Goal: Task Accomplishment & Management: Manage account settings

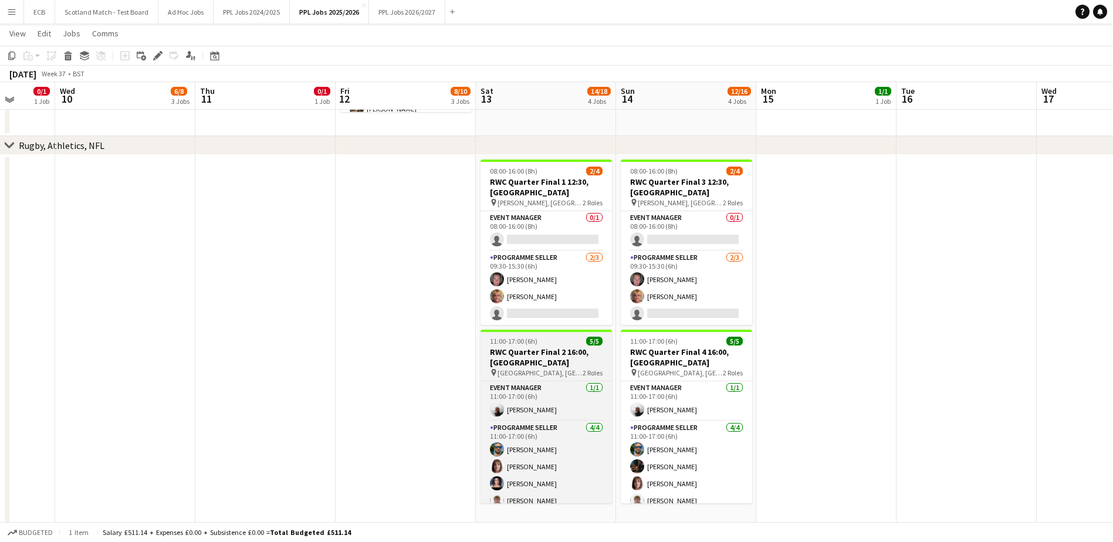
scroll to position [567, 0]
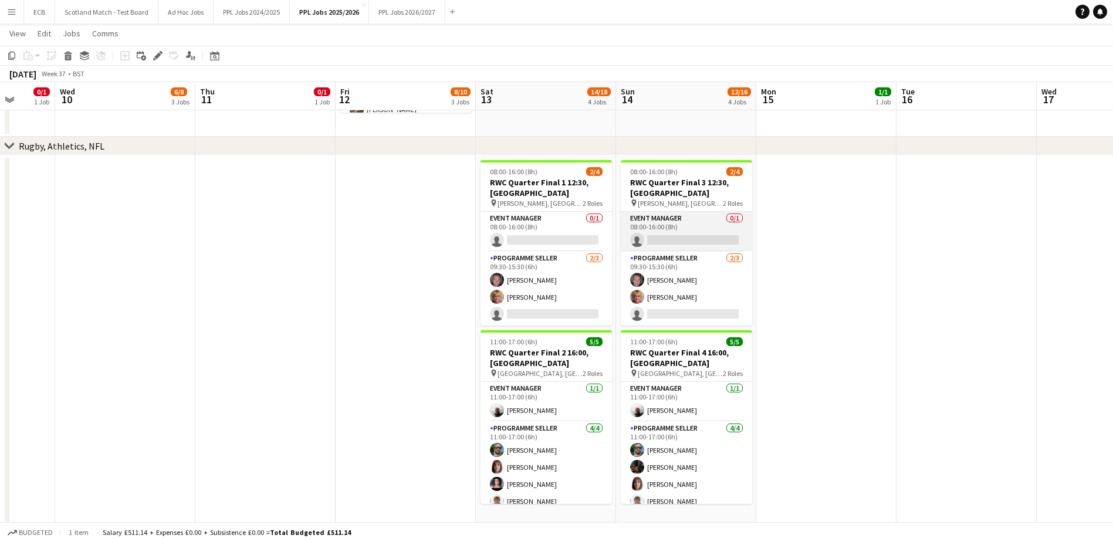
click at [668, 241] on app-card-role "Event Manager 0/1 08:00-16:00 (8h) single-neutral-actions" at bounding box center [686, 232] width 131 height 40
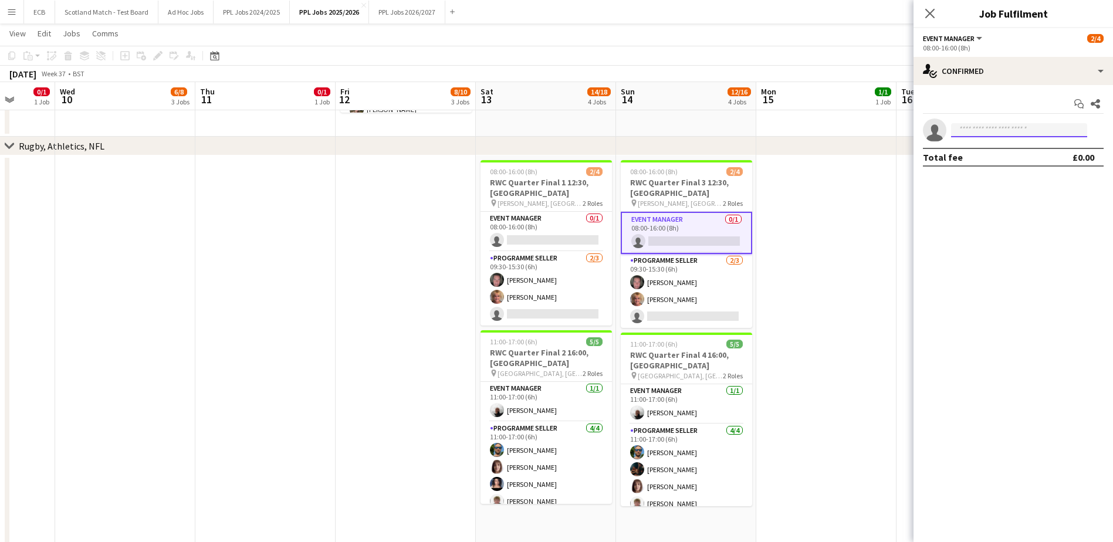
click at [1001, 130] on input at bounding box center [1019, 130] width 136 height 14
type input "****"
click at [1006, 160] on span "[EMAIL_ADDRESS][DOMAIN_NAME]" at bounding box center [1018, 156] width 117 height 9
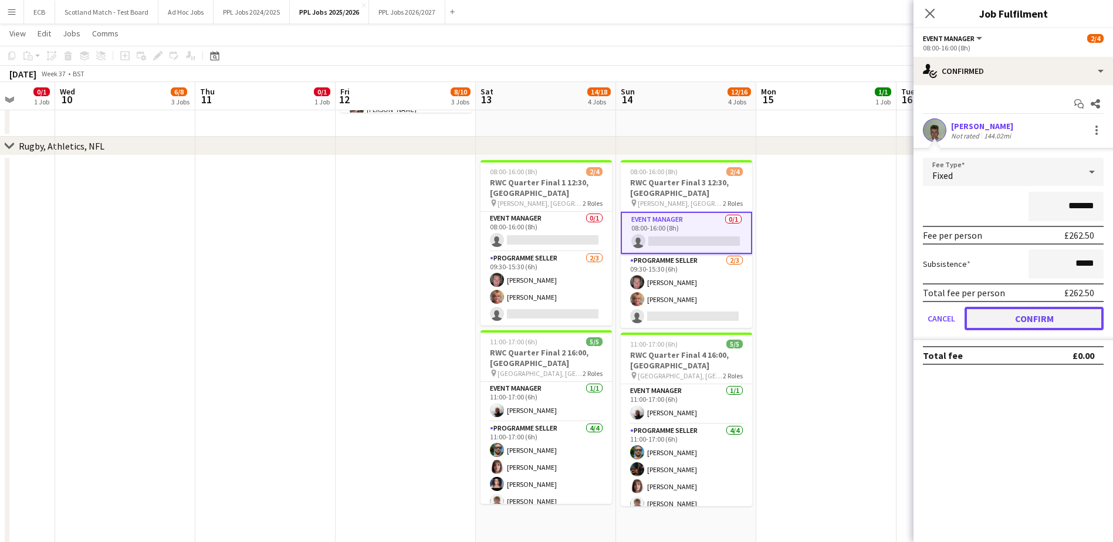
click at [1047, 311] on button "Confirm" at bounding box center [1033, 318] width 139 height 23
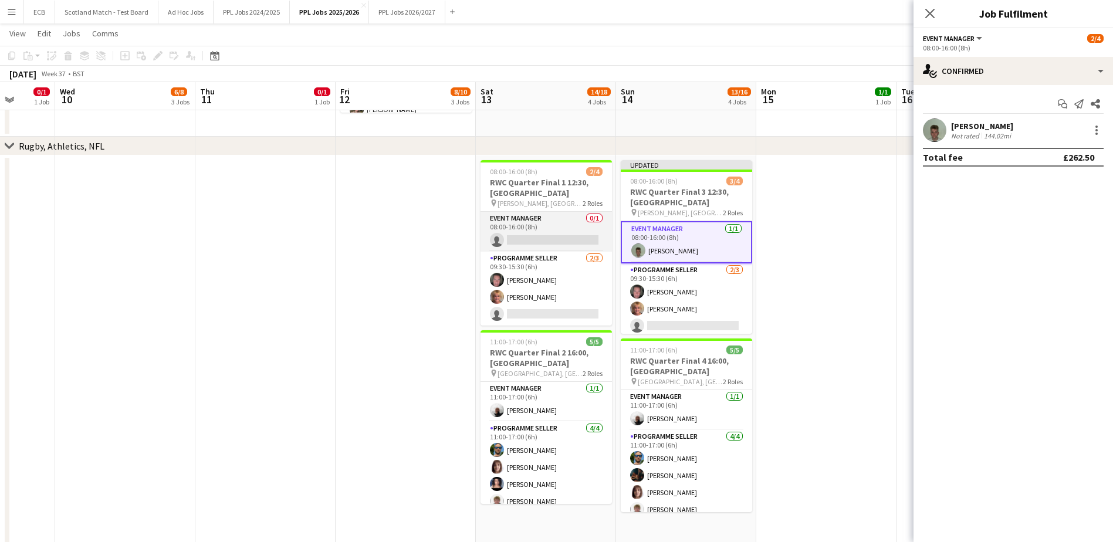
click at [547, 236] on app-card-role "Event Manager 0/1 08:00-16:00 (8h) single-neutral-actions" at bounding box center [545, 232] width 131 height 40
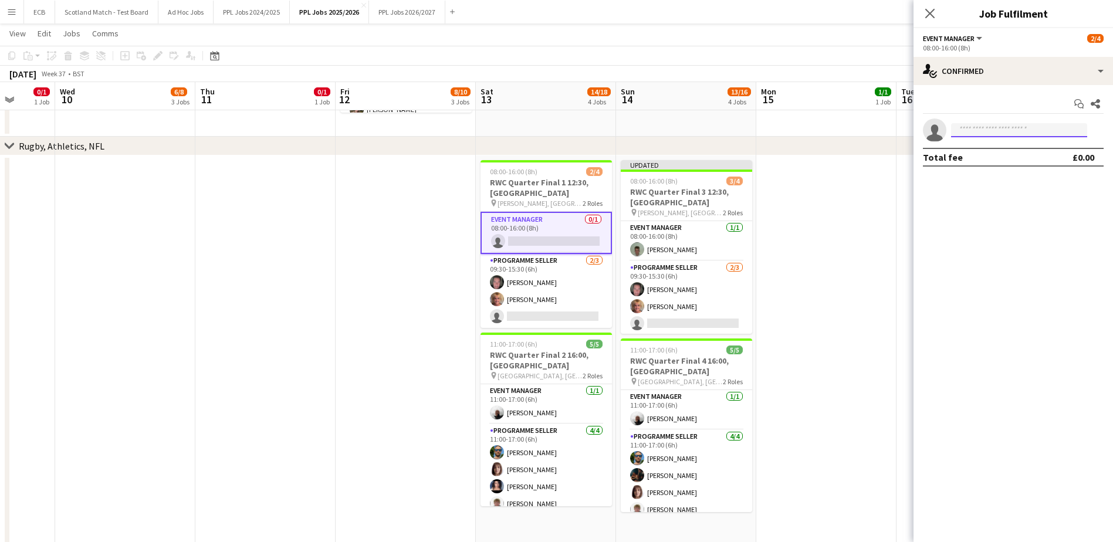
click at [998, 128] on input at bounding box center [1019, 130] width 136 height 14
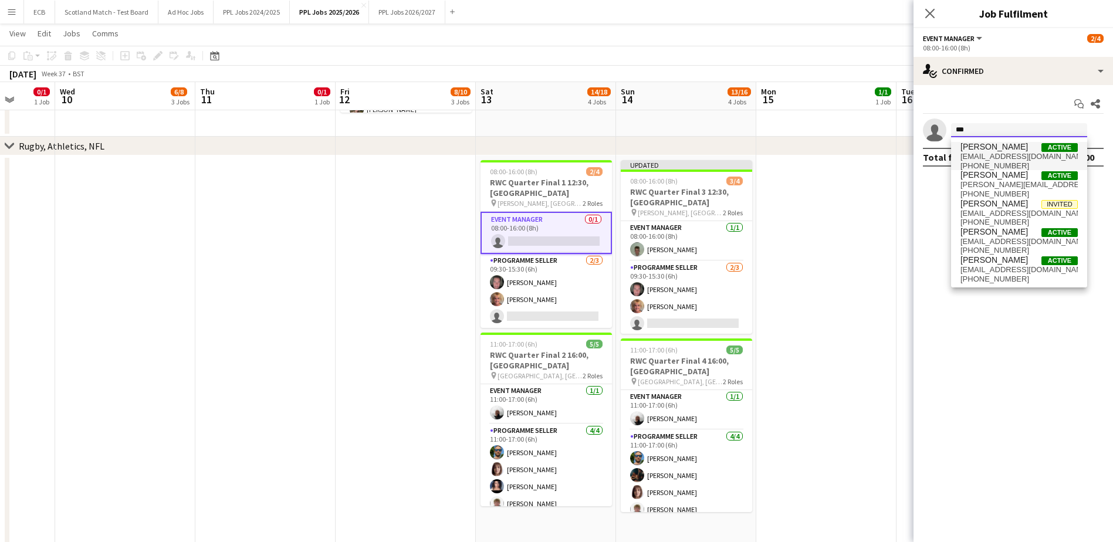
type input "***"
click at [998, 151] on span "[PERSON_NAME]" at bounding box center [993, 147] width 67 height 10
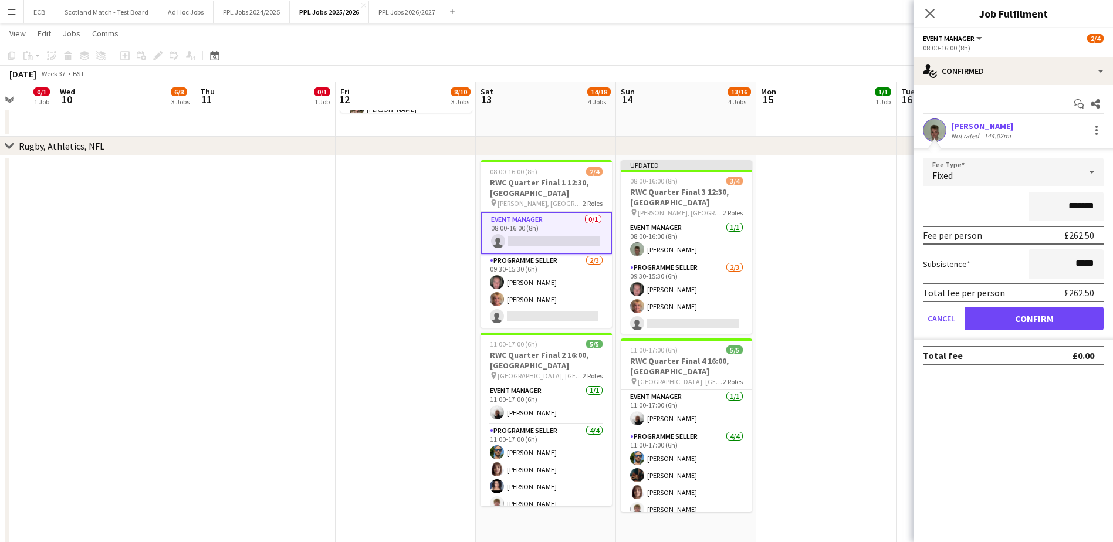
drag, startPoint x: 1029, startPoint y: 314, endPoint x: 816, endPoint y: 203, distance: 240.9
click at [816, 203] on app-date-cell at bounding box center [826, 430] width 140 height 551
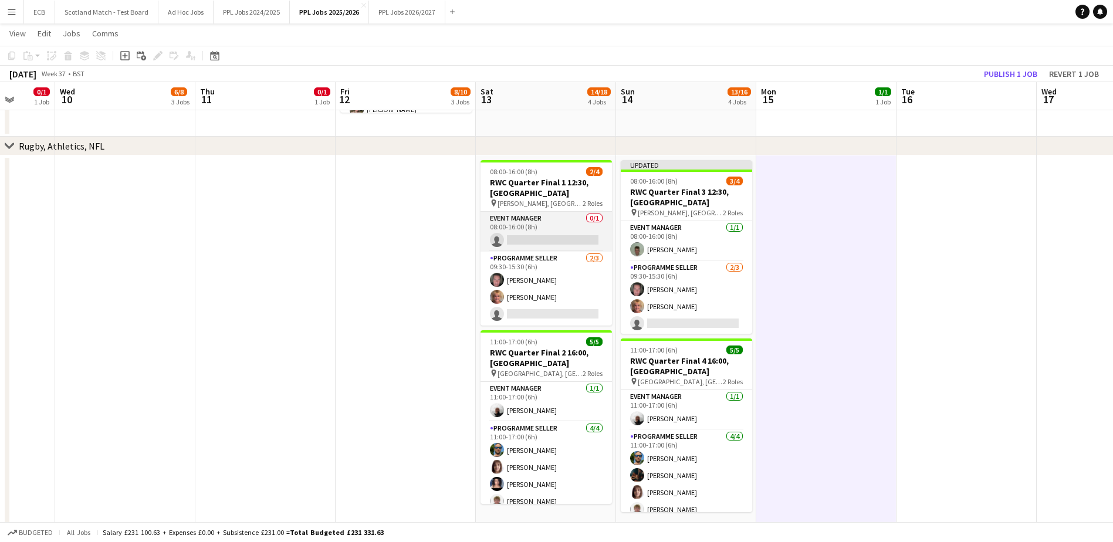
click at [566, 220] on app-card-role "Event Manager 0/1 08:00-16:00 (8h) single-neutral-actions" at bounding box center [545, 232] width 131 height 40
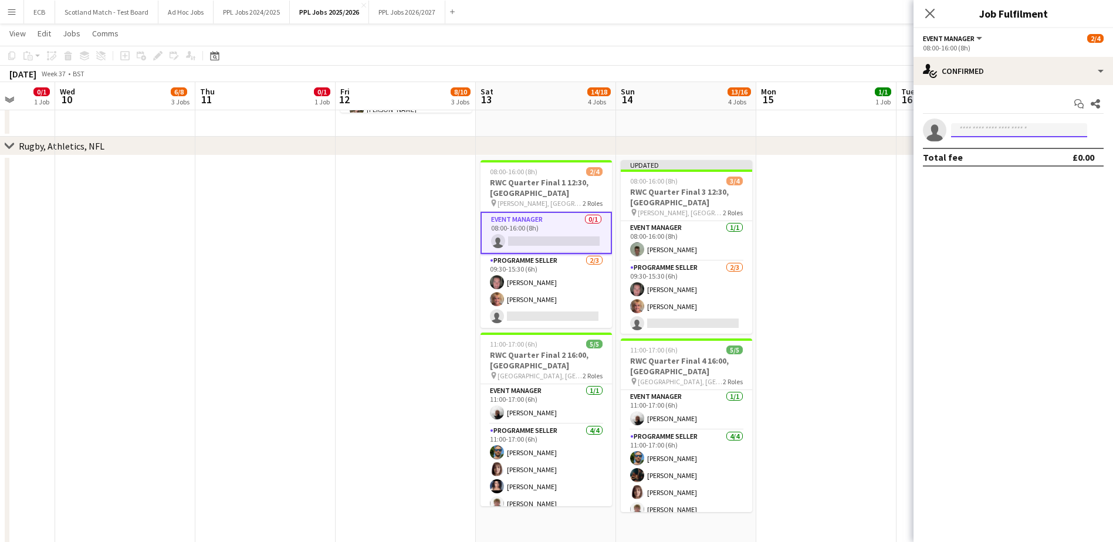
click at [966, 128] on input at bounding box center [1019, 130] width 136 height 14
type input "******"
click at [993, 156] on span "[EMAIL_ADDRESS][DOMAIN_NAME]" at bounding box center [1018, 156] width 117 height 9
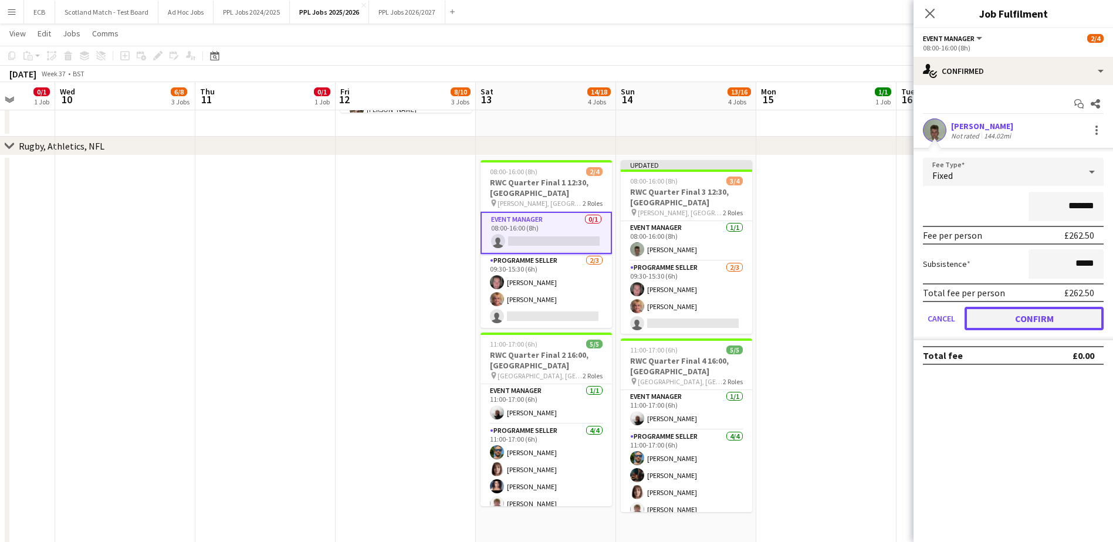
click at [1054, 323] on button "Confirm" at bounding box center [1033, 318] width 139 height 23
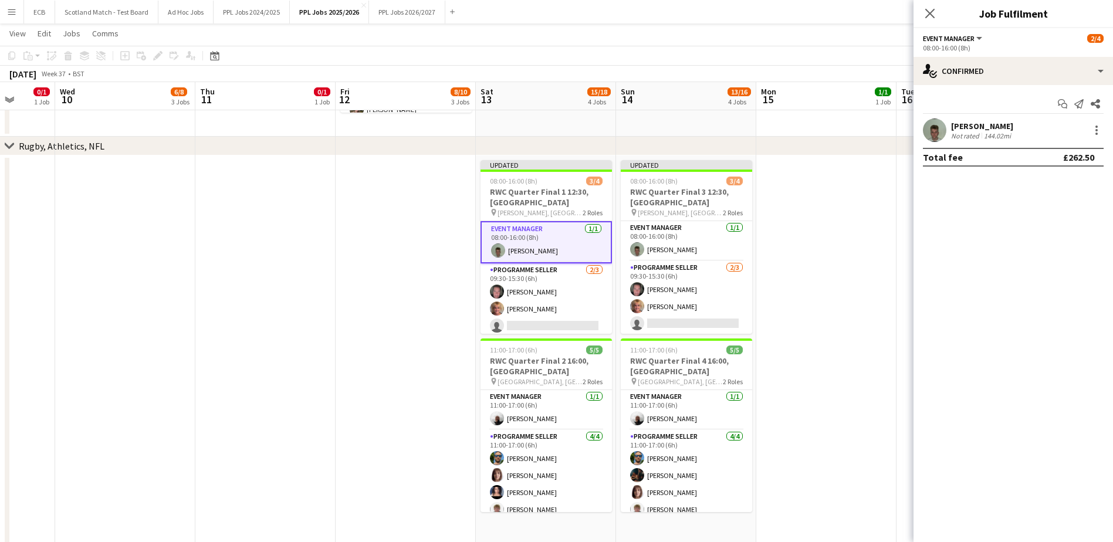
click at [886, 191] on app-date-cell at bounding box center [826, 430] width 140 height 551
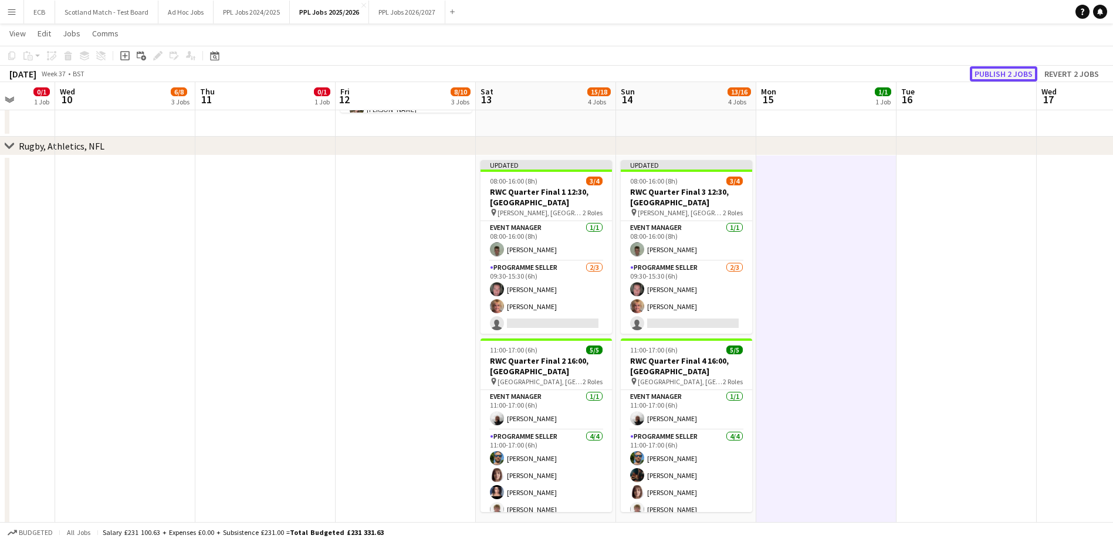
click at [1002, 78] on button "Publish 2 jobs" at bounding box center [1003, 73] width 67 height 15
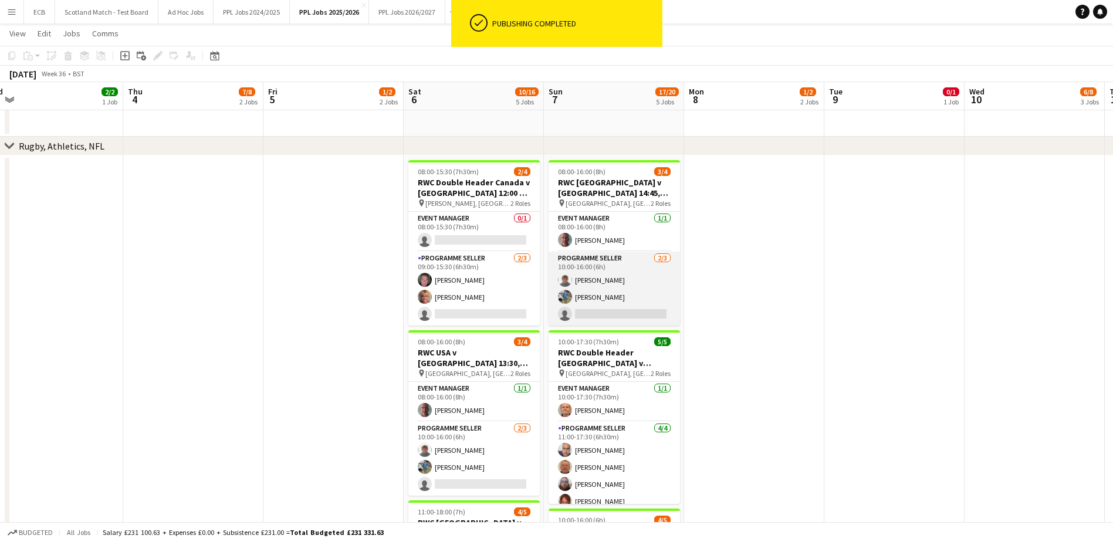
scroll to position [0, 297]
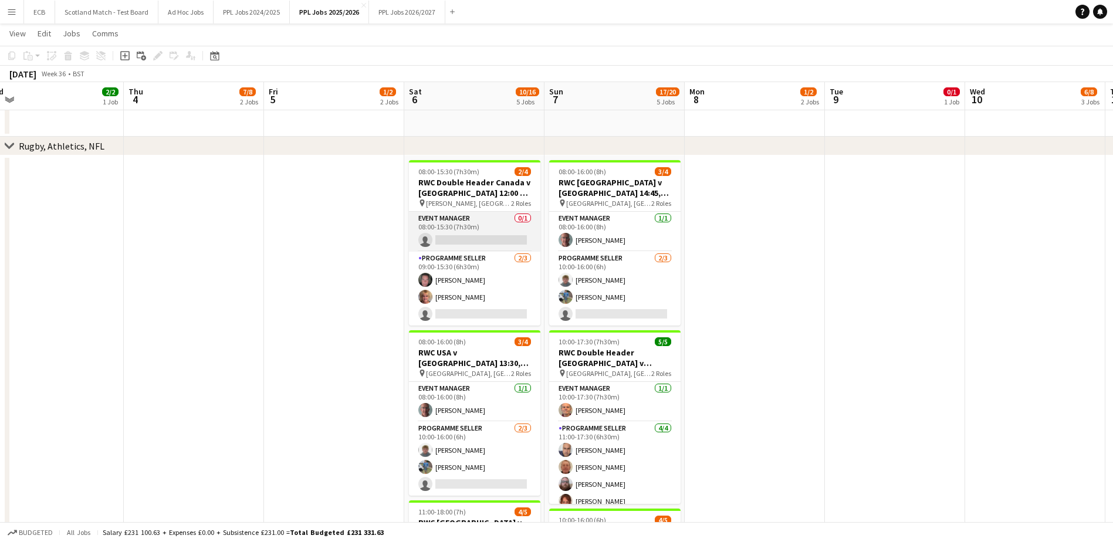
click at [472, 240] on app-card-role "Event Manager 0/1 08:00-15:30 (7h30m) single-neutral-actions" at bounding box center [474, 232] width 131 height 40
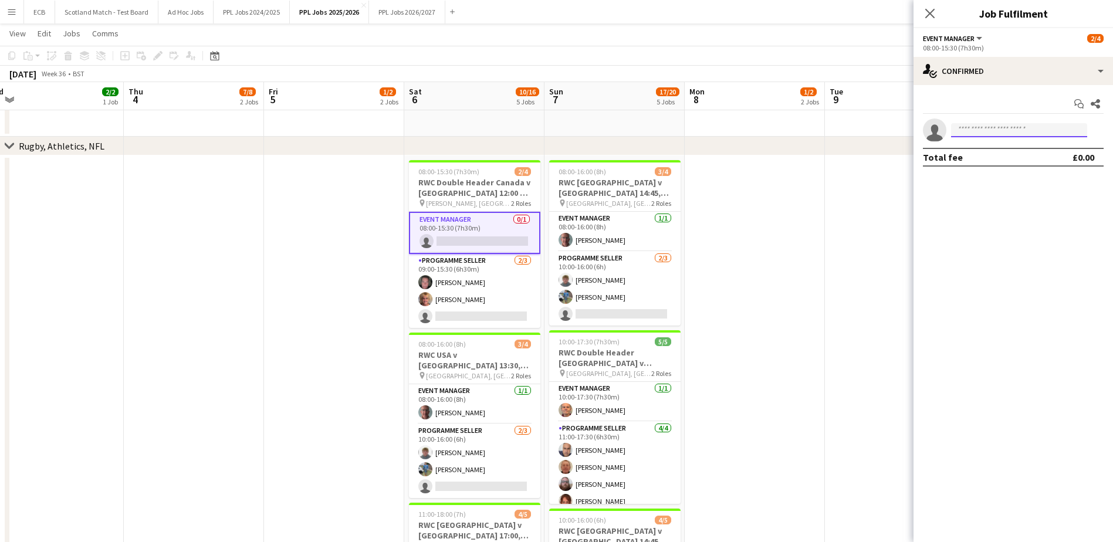
click at [972, 126] on input at bounding box center [1019, 130] width 136 height 14
type input "****"
click at [984, 156] on span "[EMAIL_ADDRESS][DOMAIN_NAME]" at bounding box center [1018, 156] width 117 height 9
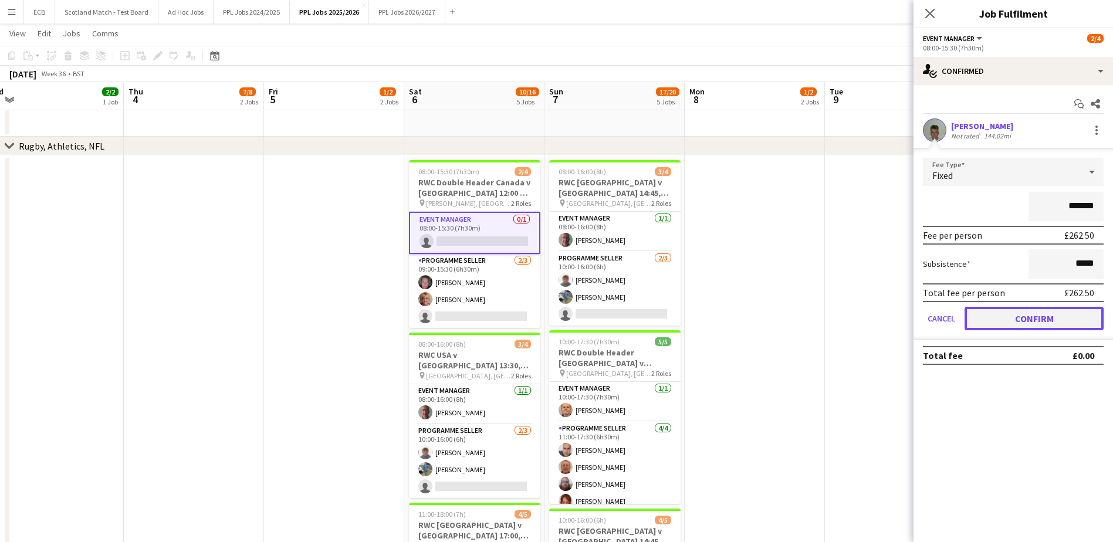
click at [1021, 317] on button "Confirm" at bounding box center [1033, 318] width 139 height 23
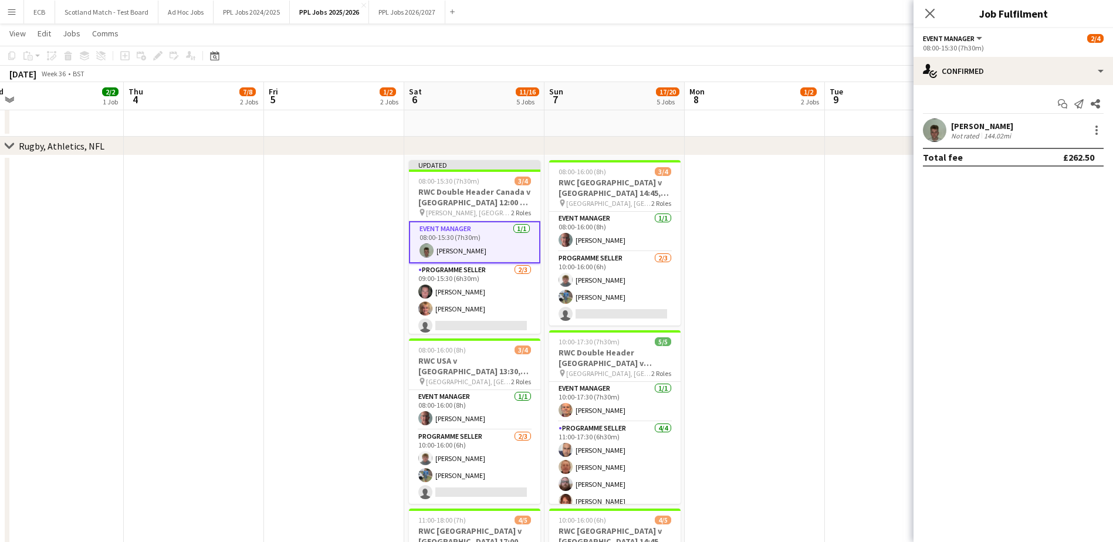
click at [798, 266] on app-date-cell at bounding box center [755, 430] width 140 height 551
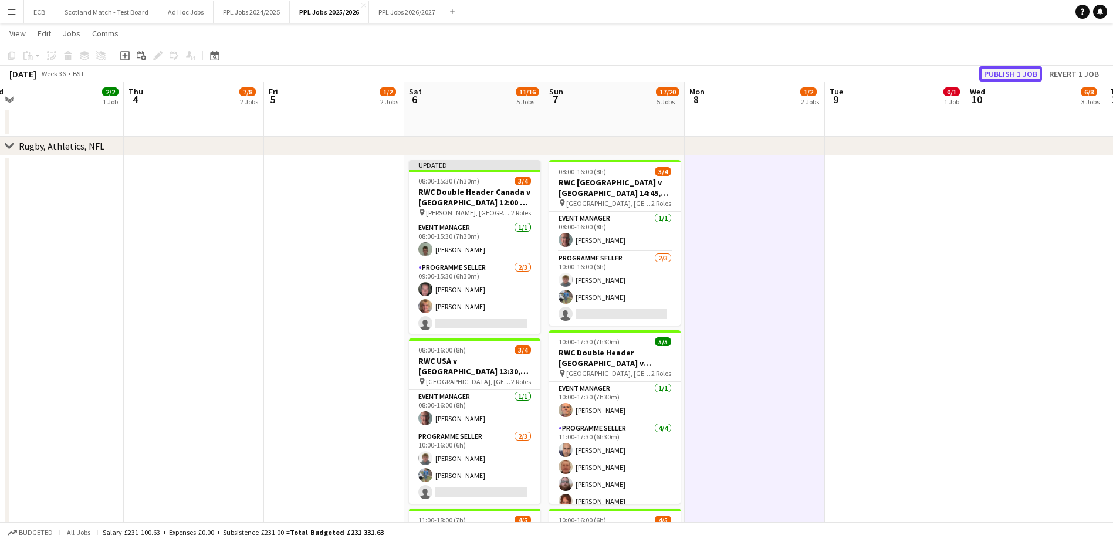
click at [1011, 73] on button "Publish 1 job" at bounding box center [1010, 73] width 63 height 15
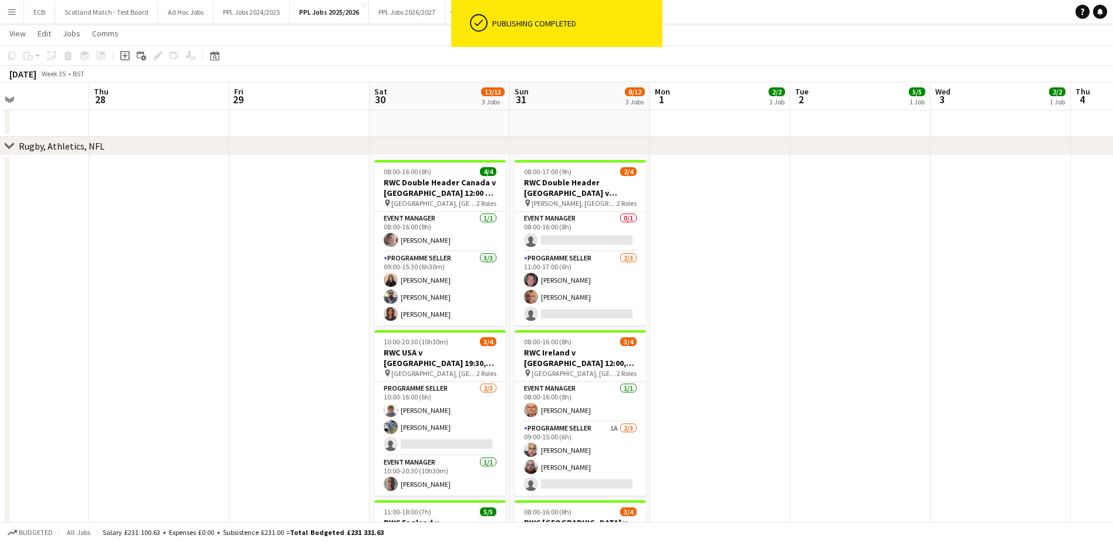
scroll to position [0, 313]
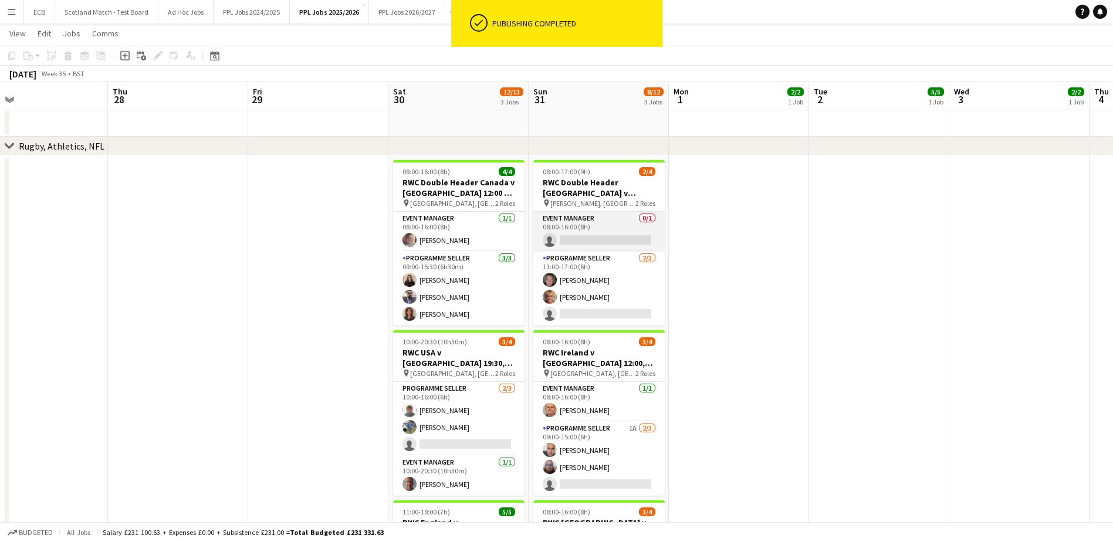
click at [593, 227] on app-card-role "Event Manager 0/1 08:00-16:00 (8h) single-neutral-actions" at bounding box center [598, 232] width 131 height 40
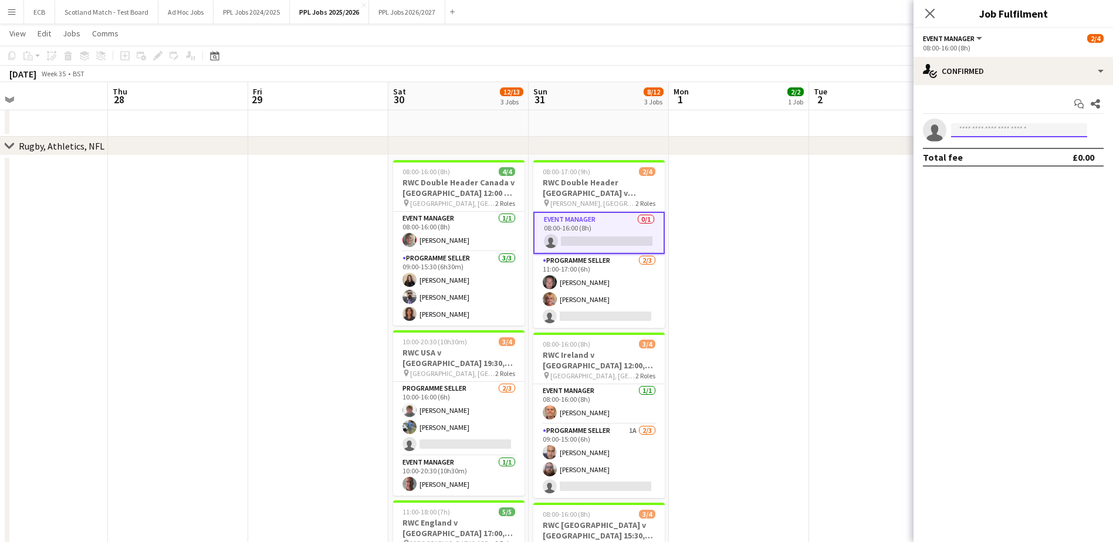
click at [973, 126] on input at bounding box center [1019, 130] width 136 height 14
type input "******"
click at [985, 151] on span "[PERSON_NAME]" at bounding box center [993, 147] width 67 height 10
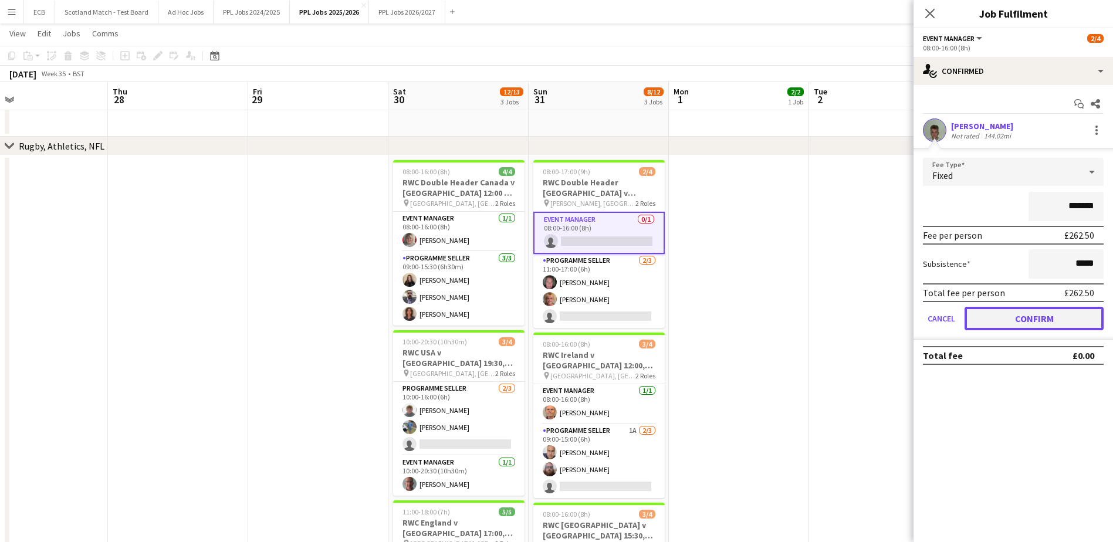
click at [1012, 315] on button "Confirm" at bounding box center [1033, 318] width 139 height 23
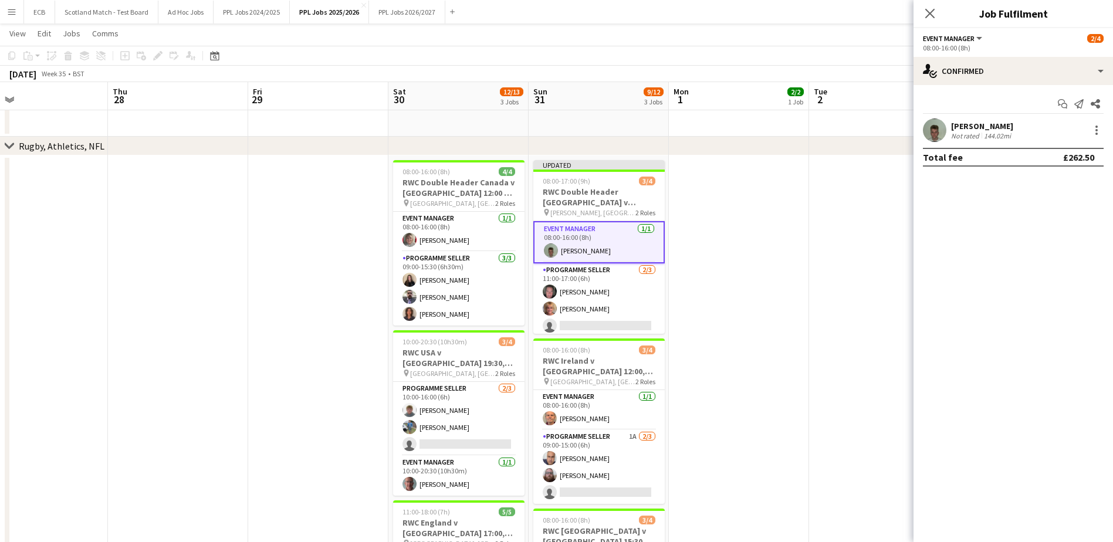
click at [777, 244] on app-date-cell at bounding box center [739, 430] width 140 height 551
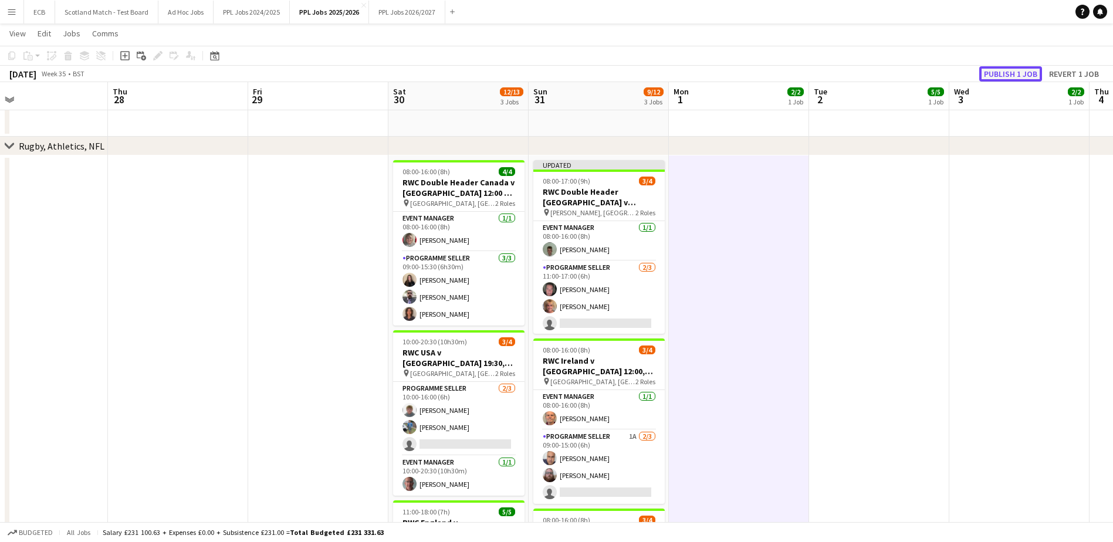
click at [1010, 74] on button "Publish 1 job" at bounding box center [1010, 73] width 63 height 15
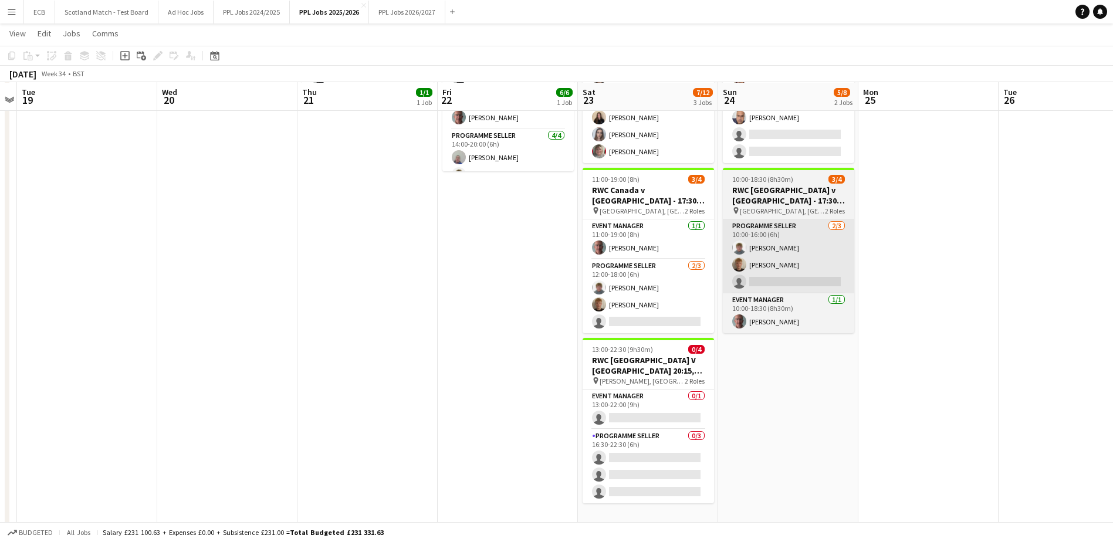
scroll to position [730, 0]
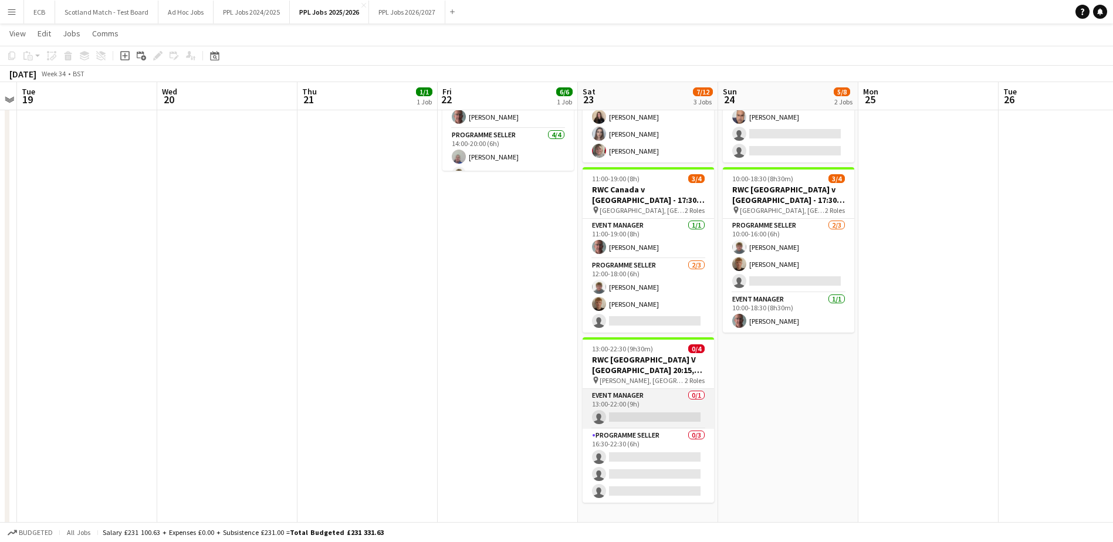
click at [638, 412] on app-card-role "Event Manager 0/1 13:00-22:00 (9h) single-neutral-actions" at bounding box center [647, 409] width 131 height 40
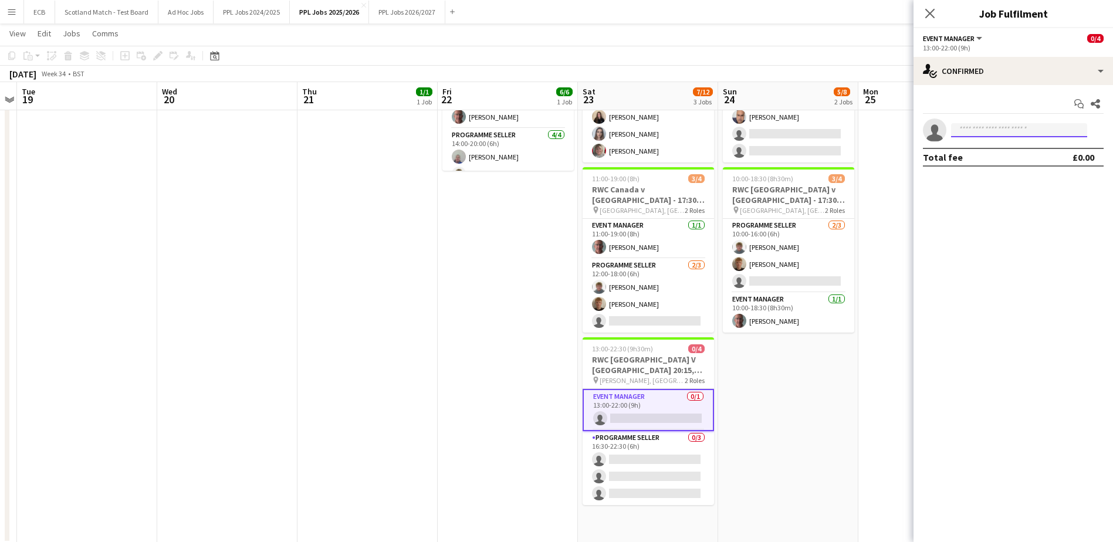
click at [1000, 130] on input at bounding box center [1019, 130] width 136 height 14
type input "****"
click at [998, 148] on span "[PERSON_NAME]" at bounding box center [993, 147] width 67 height 10
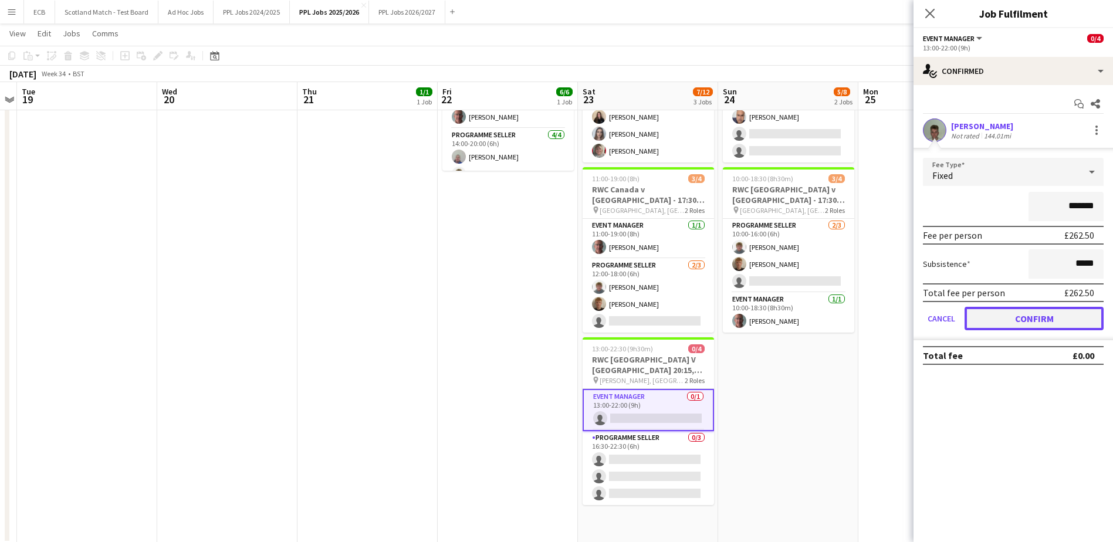
click at [1015, 316] on button "Confirm" at bounding box center [1033, 318] width 139 height 23
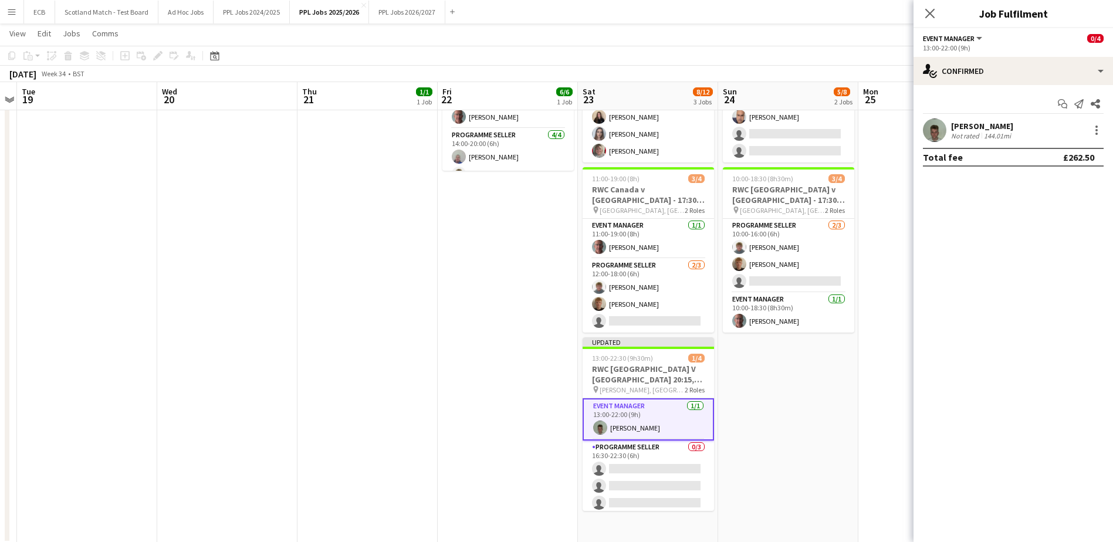
click at [814, 358] on app-date-cell "08:00-15:45 (7h45m) 2/4 RWC Double Header [GEOGRAPHIC_DATA] v [GEOGRAPHIC_DATA]…" at bounding box center [788, 267] width 140 height 551
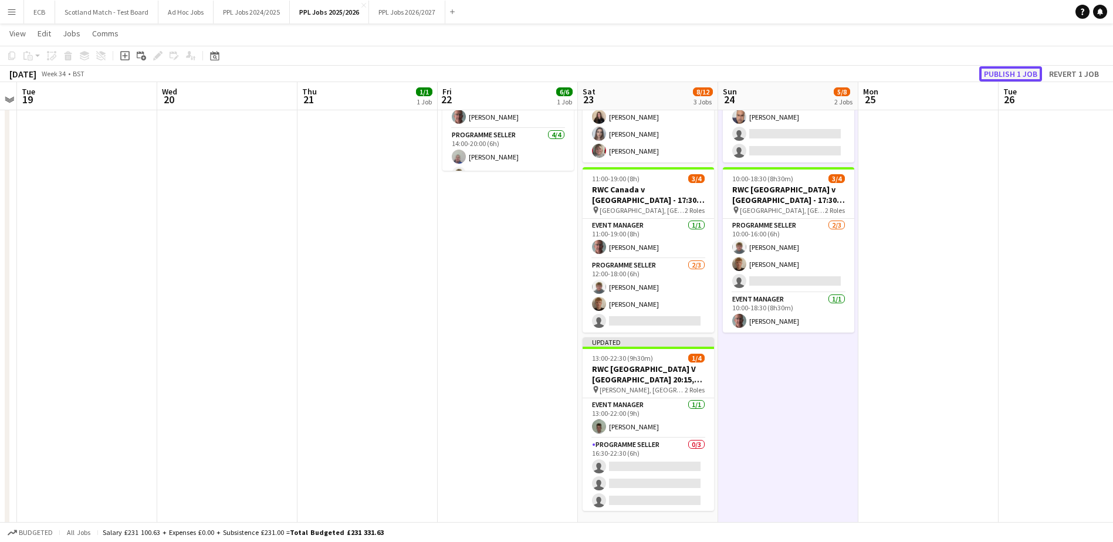
click at [1007, 72] on button "Publish 1 job" at bounding box center [1010, 73] width 63 height 15
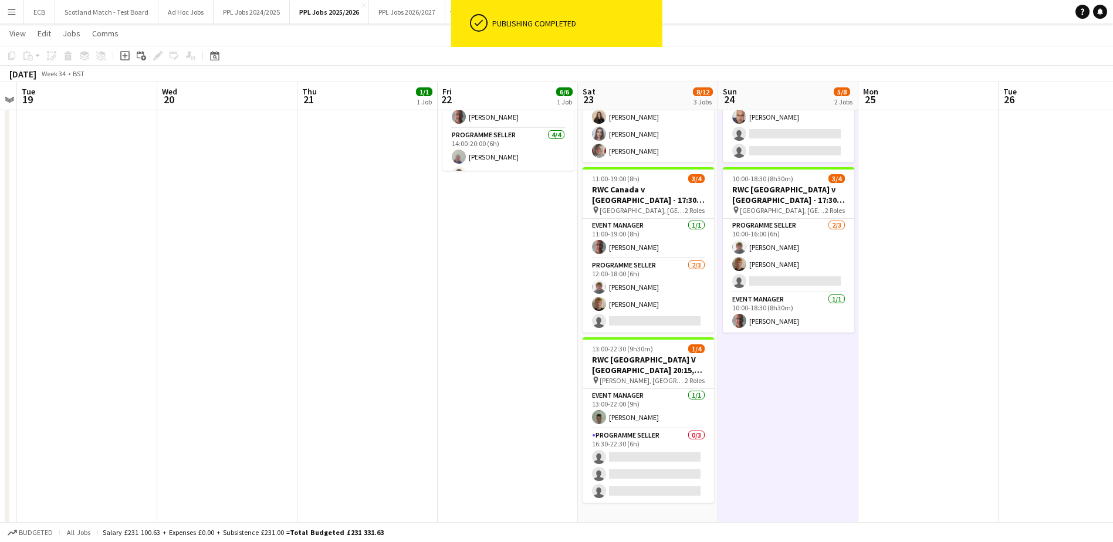
click at [772, 445] on app-date-cell "08:00-15:45 (7h45m) 2/4 RWC Double Header [GEOGRAPHIC_DATA] v [GEOGRAPHIC_DATA]…" at bounding box center [788, 267] width 140 height 551
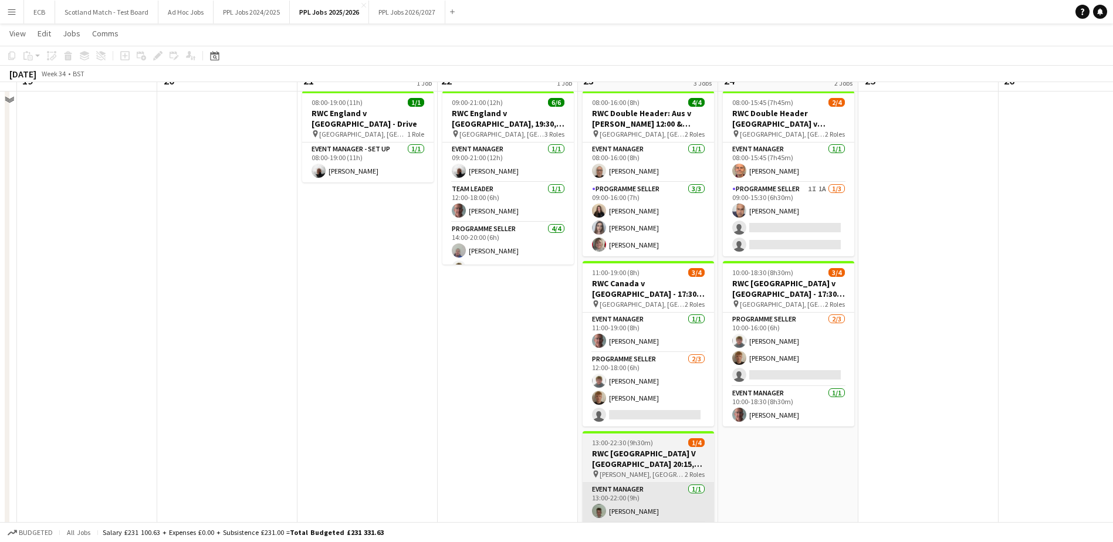
scroll to position [612, 0]
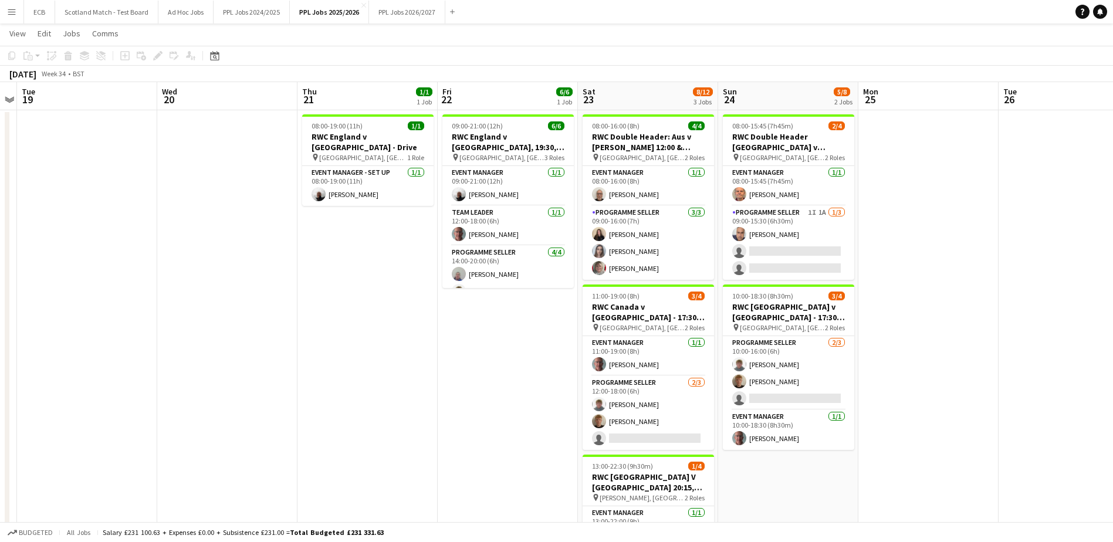
click at [942, 384] on app-date-cell at bounding box center [928, 385] width 140 height 551
